Goal: Information Seeking & Learning: Check status

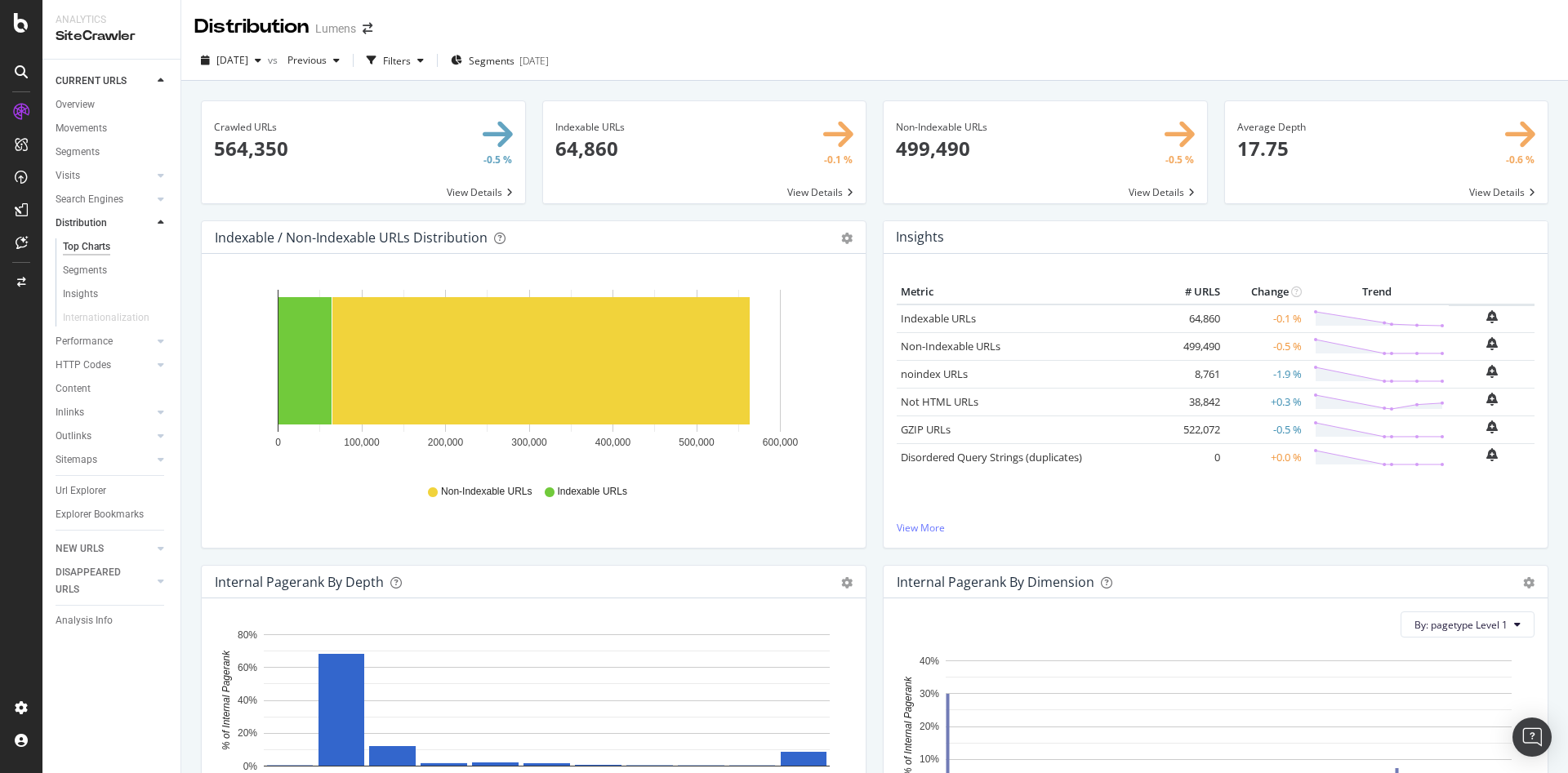
click at [1160, 31] on div "Distribution Lumens" at bounding box center [874, 20] width 1387 height 41
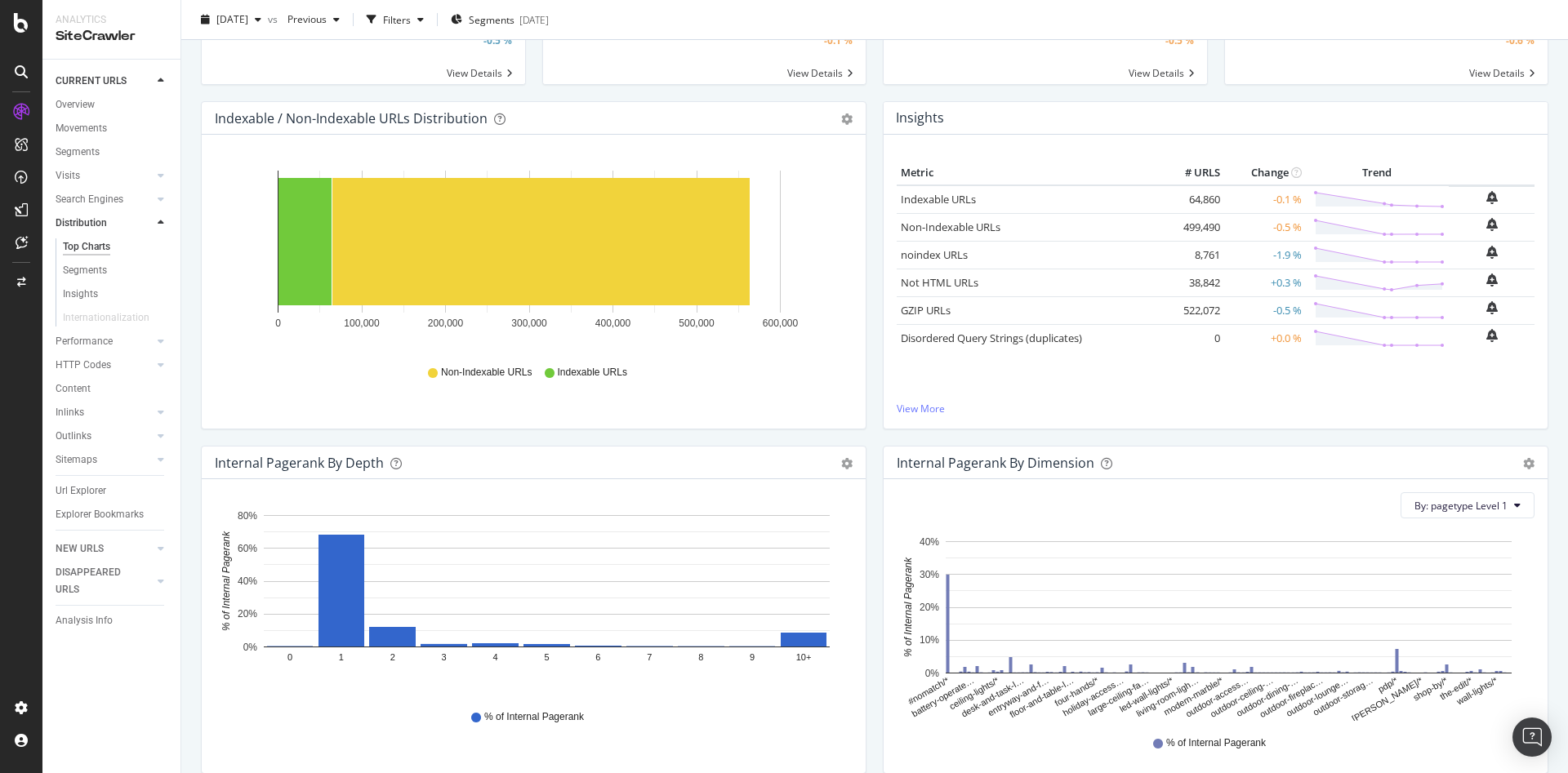
scroll to position [95, 0]
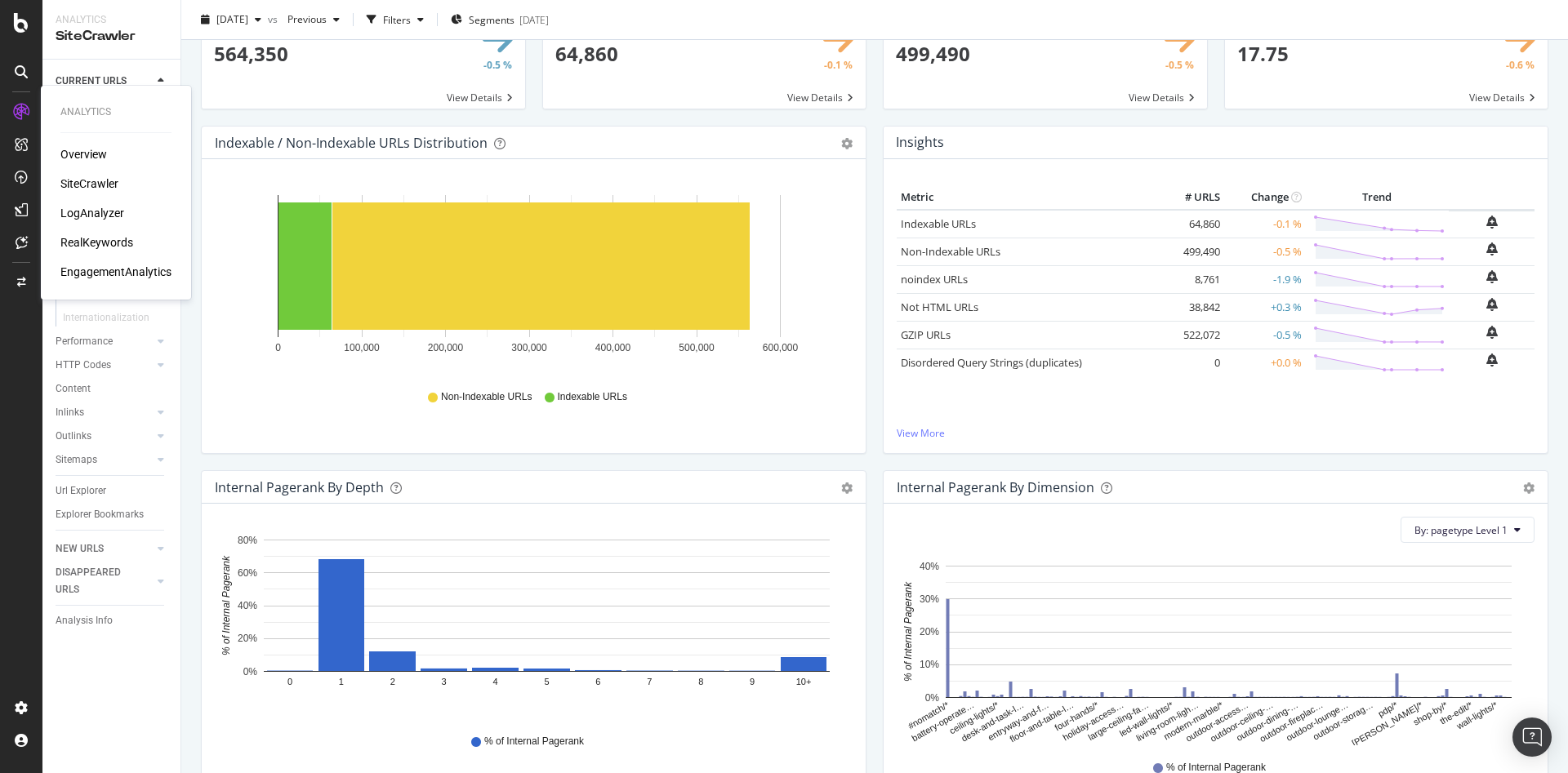
click at [90, 177] on div "SiteCrawler" at bounding box center [89, 183] width 58 height 16
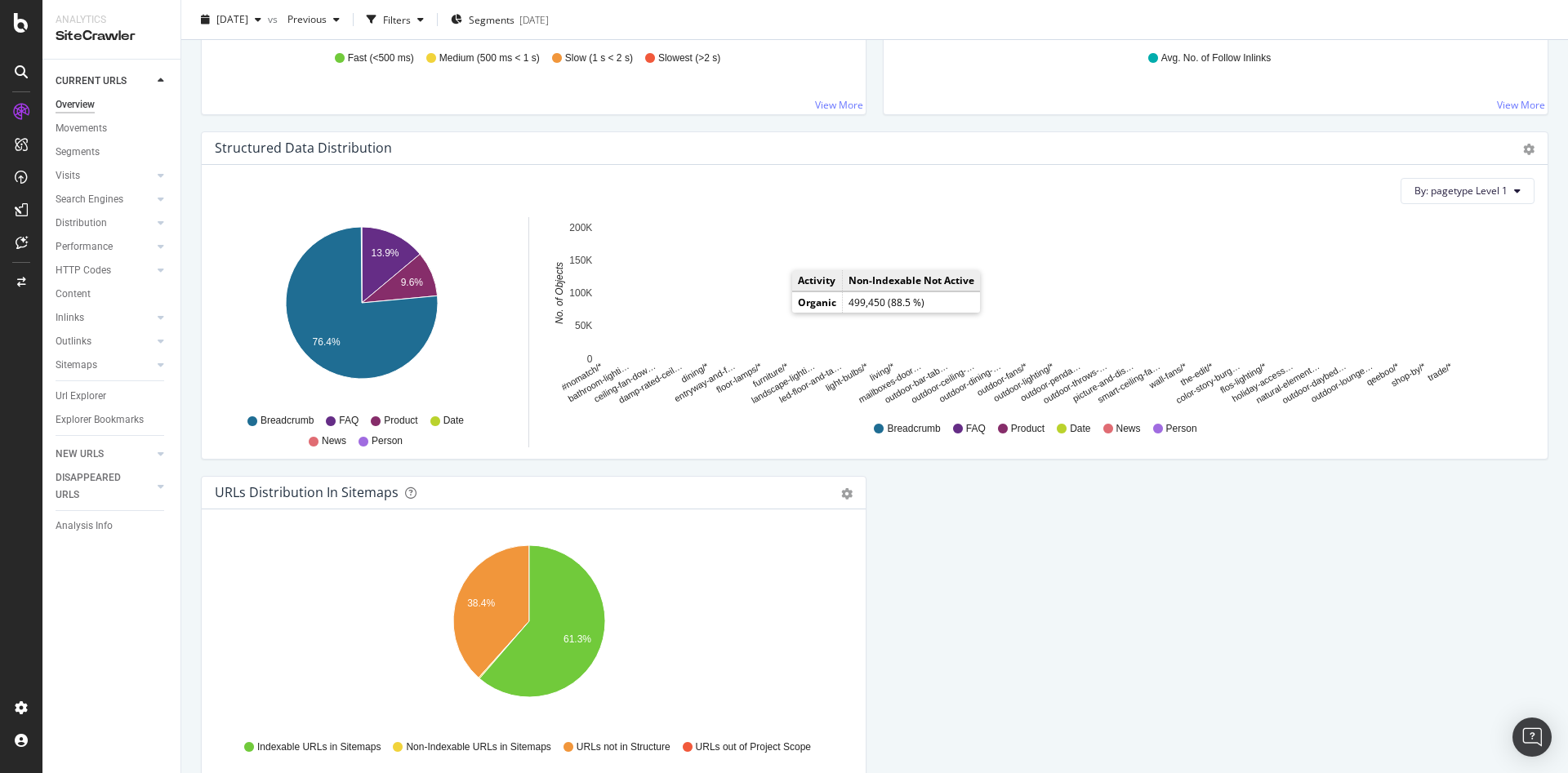
scroll to position [1560, 0]
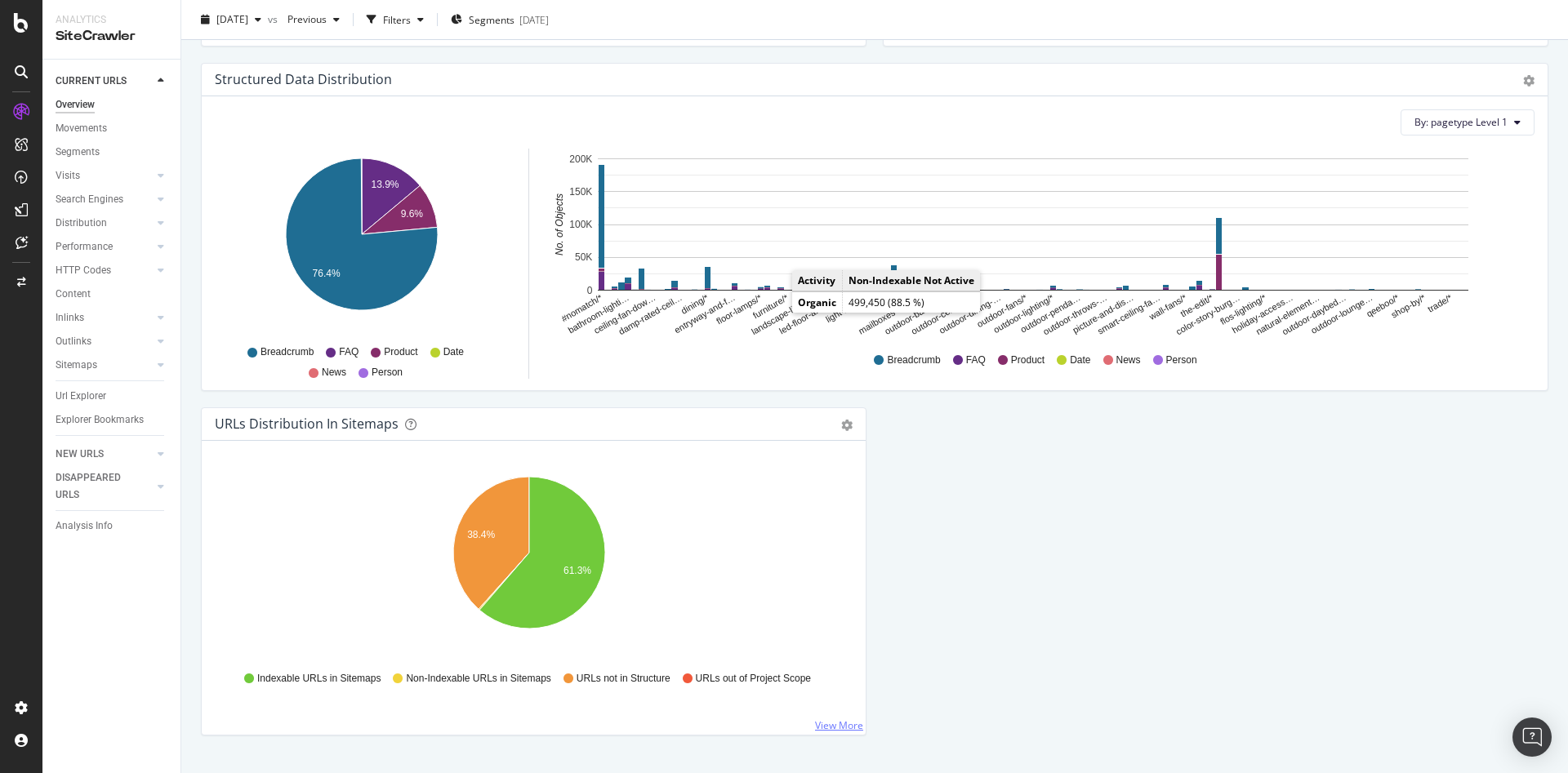
click at [838, 725] on link "View More" at bounding box center [839, 725] width 49 height 14
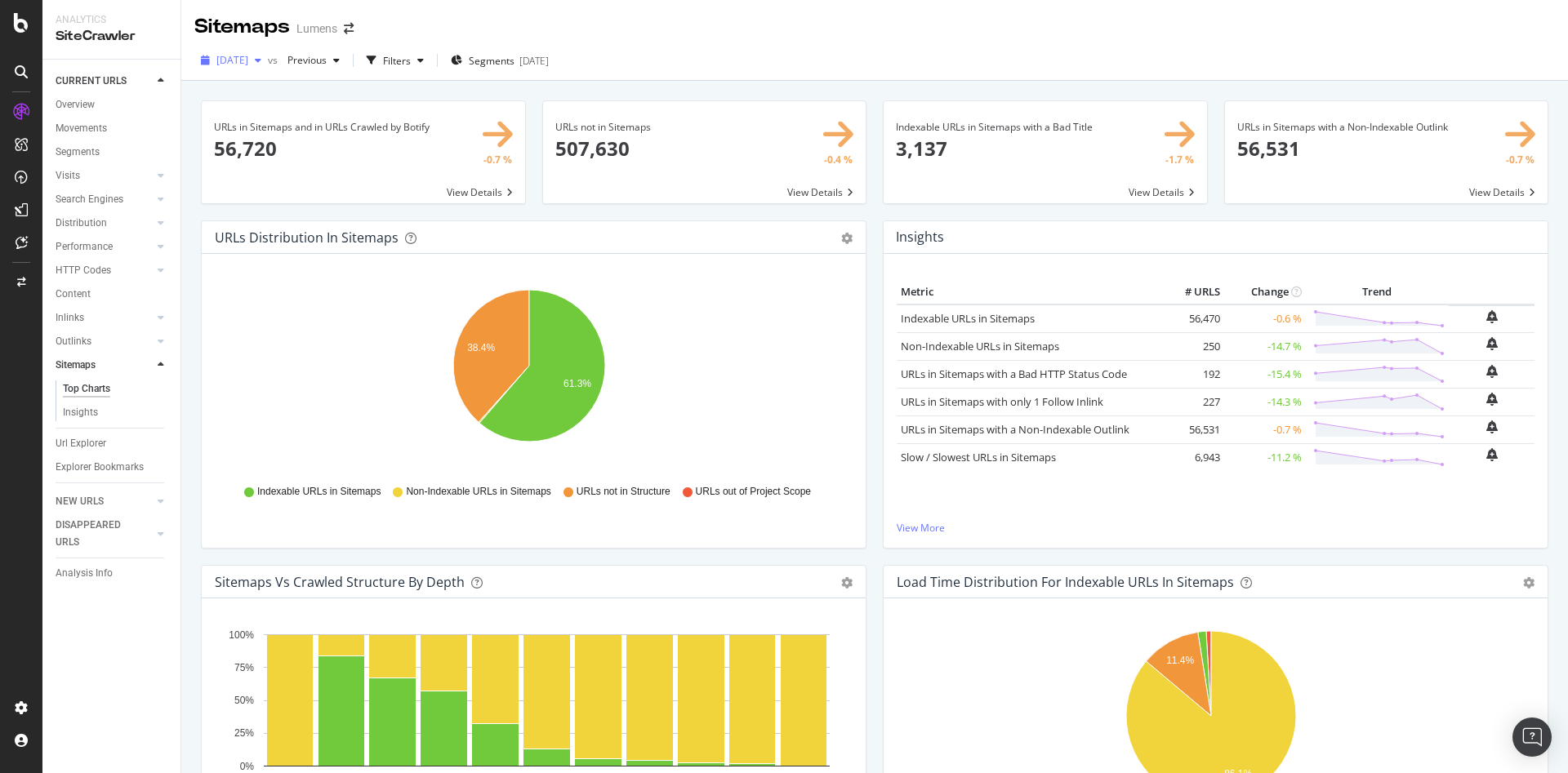
click at [248, 59] on span "2025 Sep. 7th" at bounding box center [232, 60] width 32 height 14
click at [280, 148] on div "[DATE]" at bounding box center [262, 148] width 87 height 15
click at [248, 55] on span "[DATE]" at bounding box center [232, 60] width 32 height 14
click at [272, 113] on div "2025 Sep. 7th" at bounding box center [262, 118] width 87 height 15
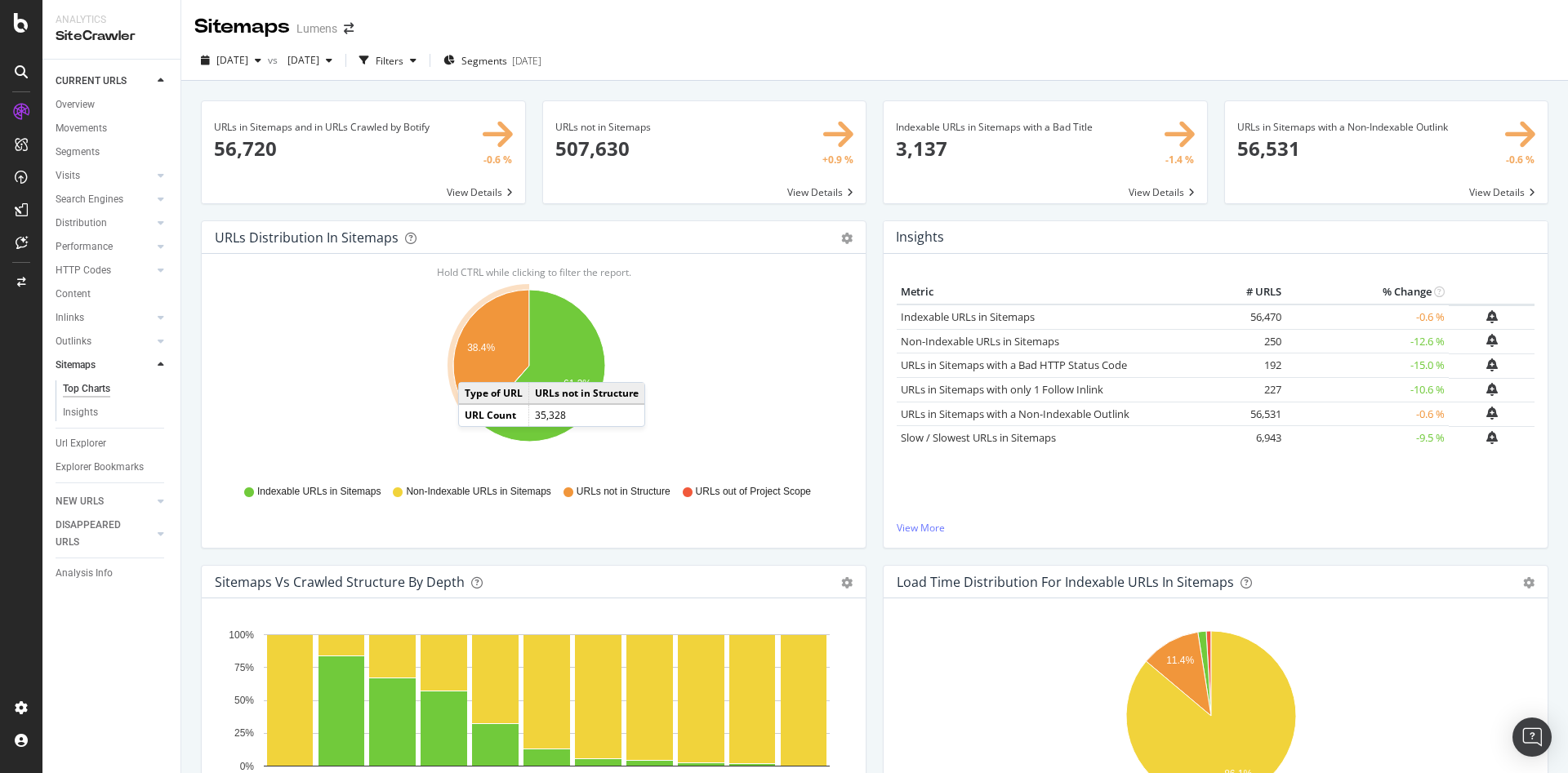
click at [474, 366] on icon "A chart." at bounding box center [491, 356] width 76 height 132
